Goal: Find contact information: Find contact information

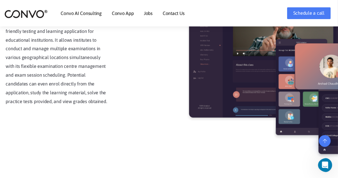
scroll to position [991, 0]
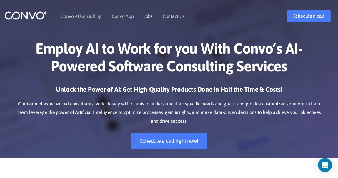
click at [144, 19] on li "Jobs" at bounding box center [148, 16] width 9 height 9
click at [169, 15] on link "Contact Us" at bounding box center [174, 16] width 22 height 5
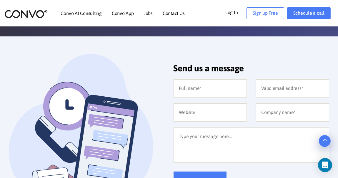
scroll to position [111, 0]
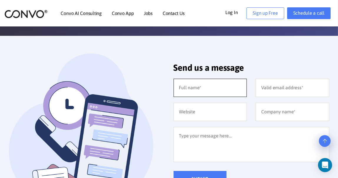
click at [197, 86] on input "text" at bounding box center [211, 88] width 74 height 18
type input "[PERSON_NAME]"
type input "[EMAIL_ADDRESS][DOMAIN_NAME]"
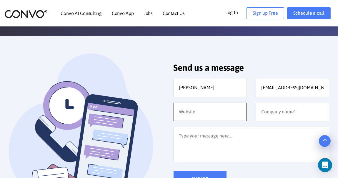
click at [213, 114] on input "text" at bounding box center [211, 112] width 74 height 18
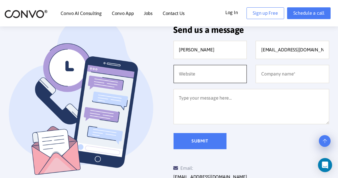
scroll to position [152, 0]
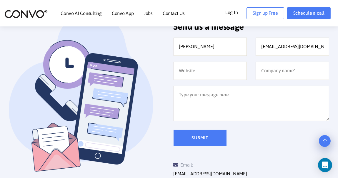
click at [259, 124] on div "[PERSON_NAME] [EMAIL_ADDRESS][DOMAIN_NAME] Submit" at bounding box center [251, 92] width 165 height 109
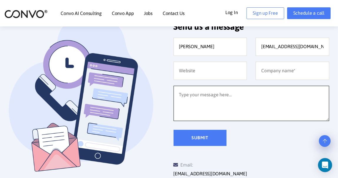
click at [253, 112] on textarea at bounding box center [252, 103] width 156 height 35
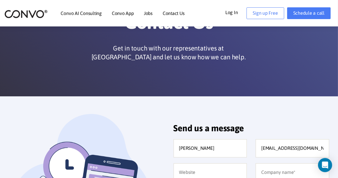
scroll to position [0, 0]
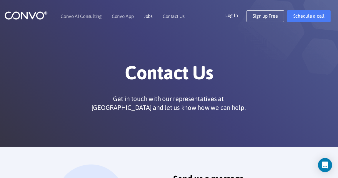
click at [148, 17] on link "Jobs" at bounding box center [148, 16] width 9 height 5
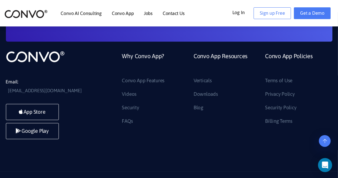
scroll to position [683, 0]
